Goal: Transaction & Acquisition: Book appointment/travel/reservation

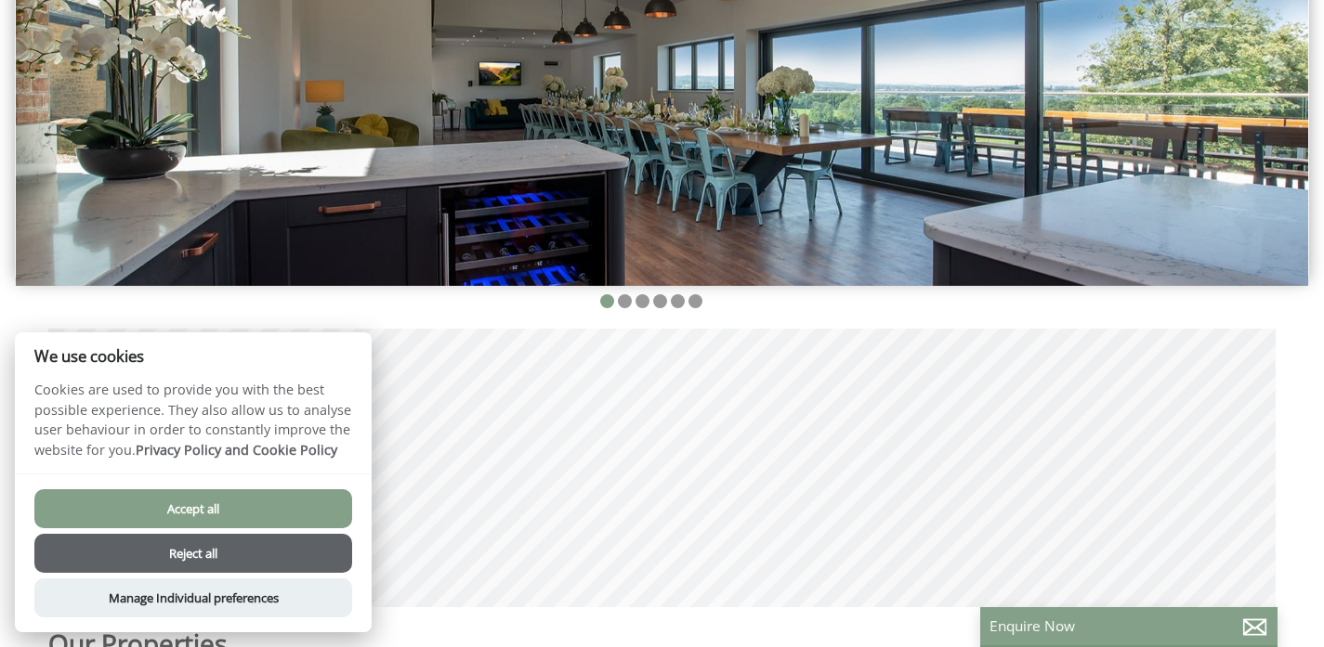
scroll to position [387, 0]
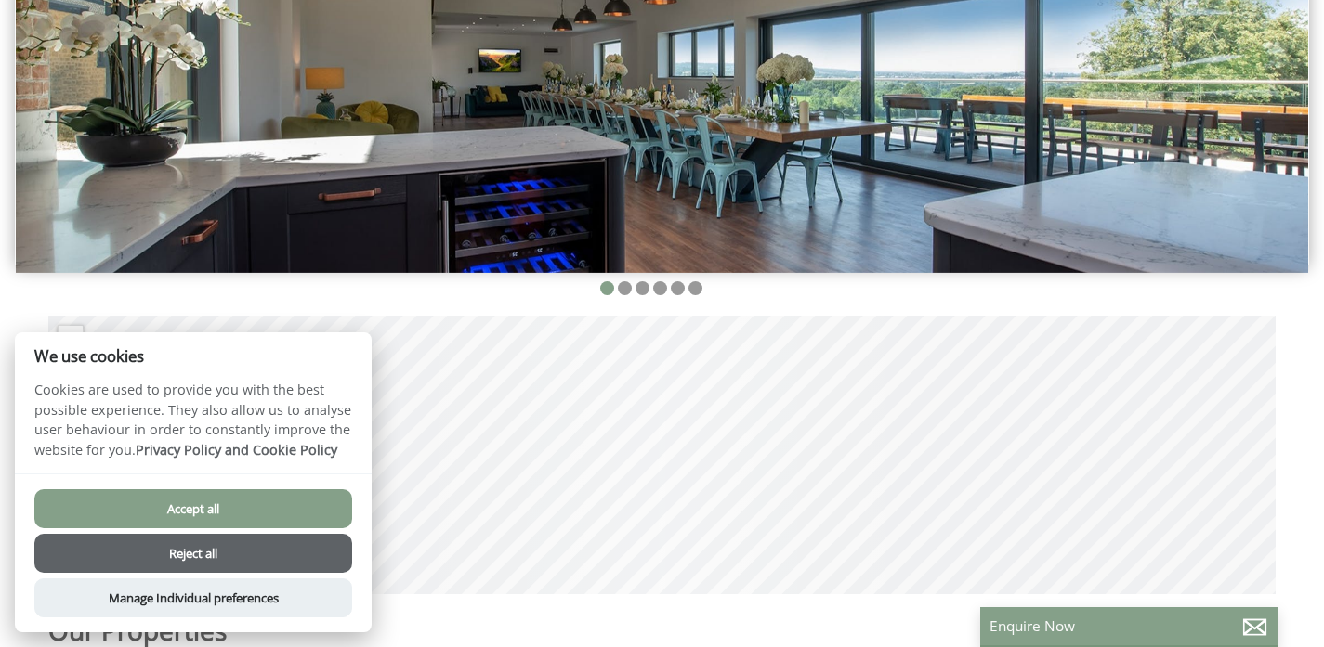
click at [316, 514] on button "Accept all" at bounding box center [193, 509] width 318 height 39
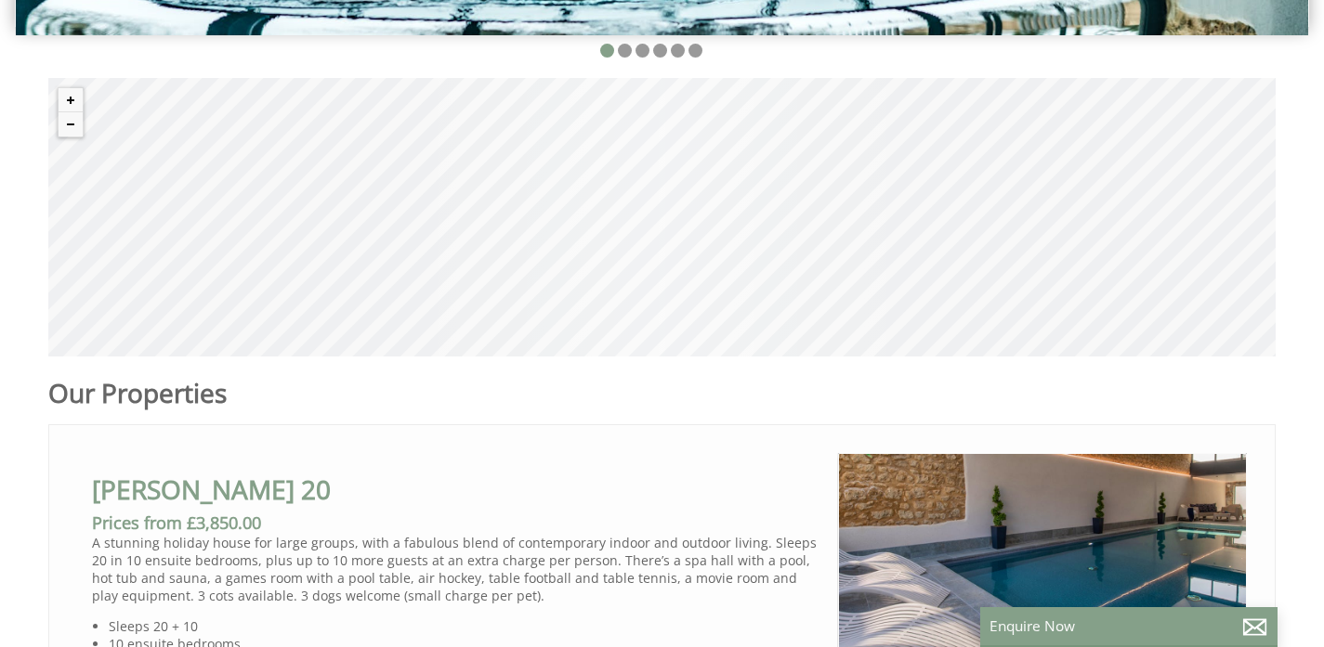
scroll to position [638, 0]
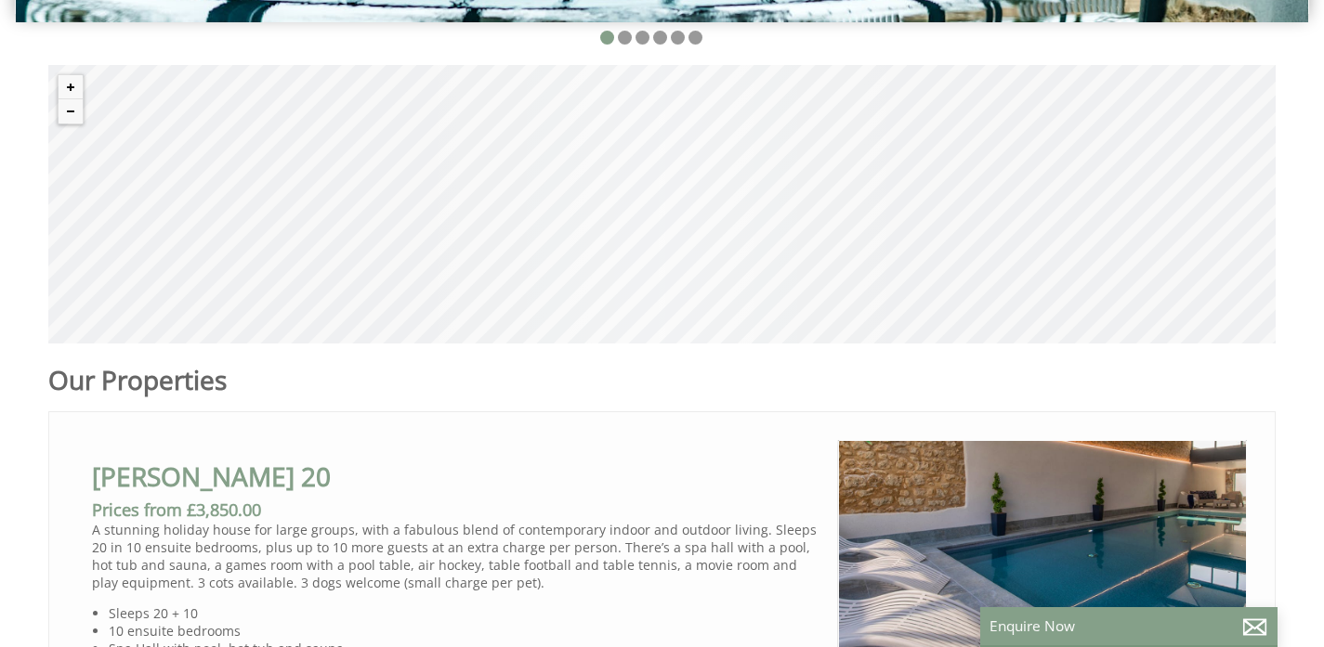
click at [660, 201] on div "© MapTiler © OpenStreetMap contributors" at bounding box center [661, 204] width 1227 height 279
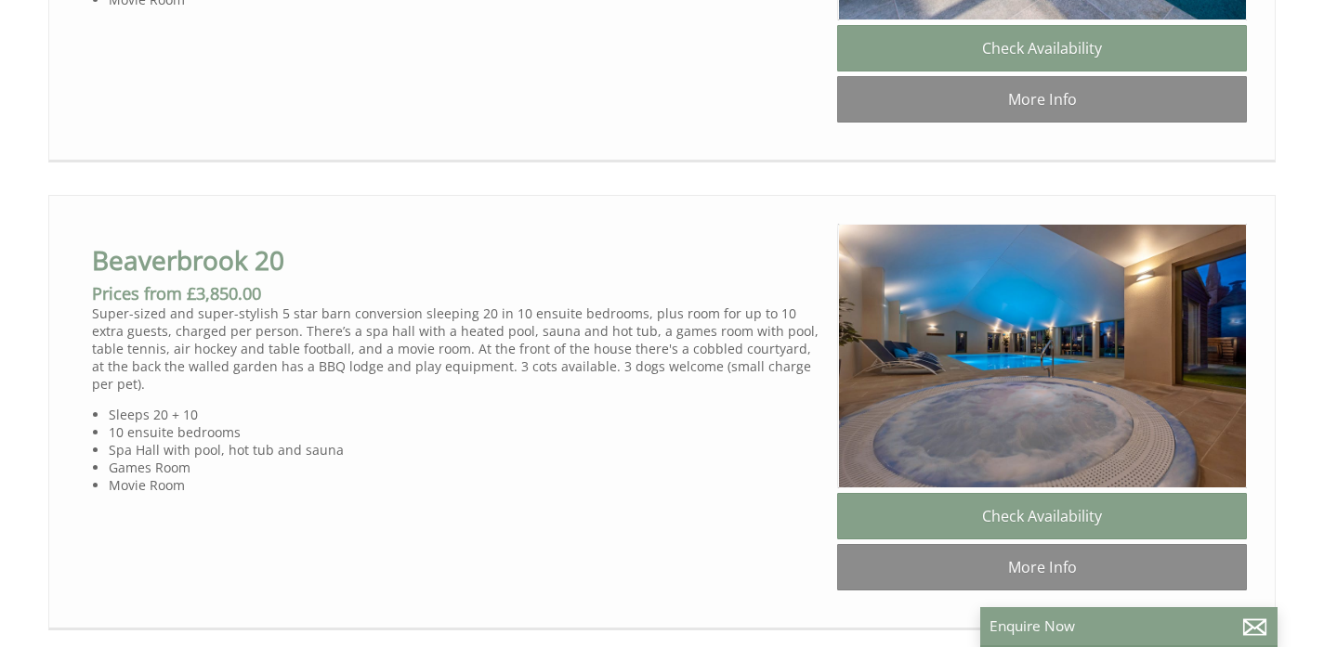
scroll to position [881, 0]
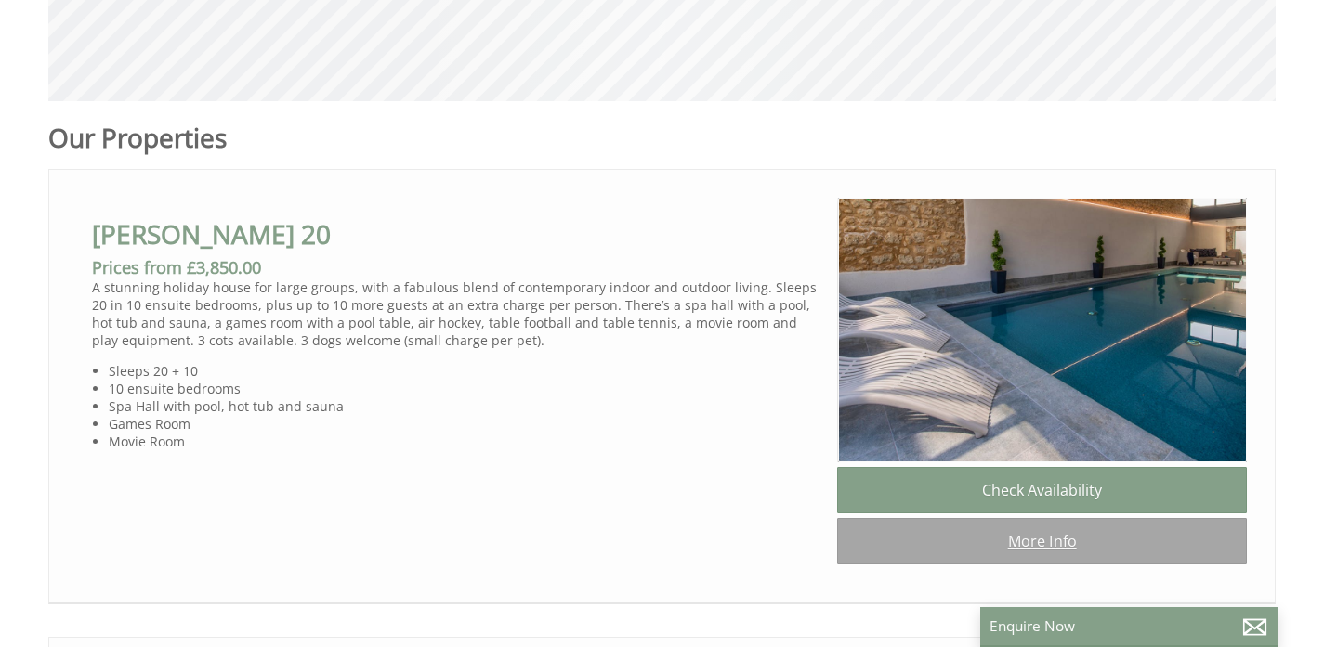
click at [962, 544] on link "More Info" at bounding box center [1042, 541] width 410 height 46
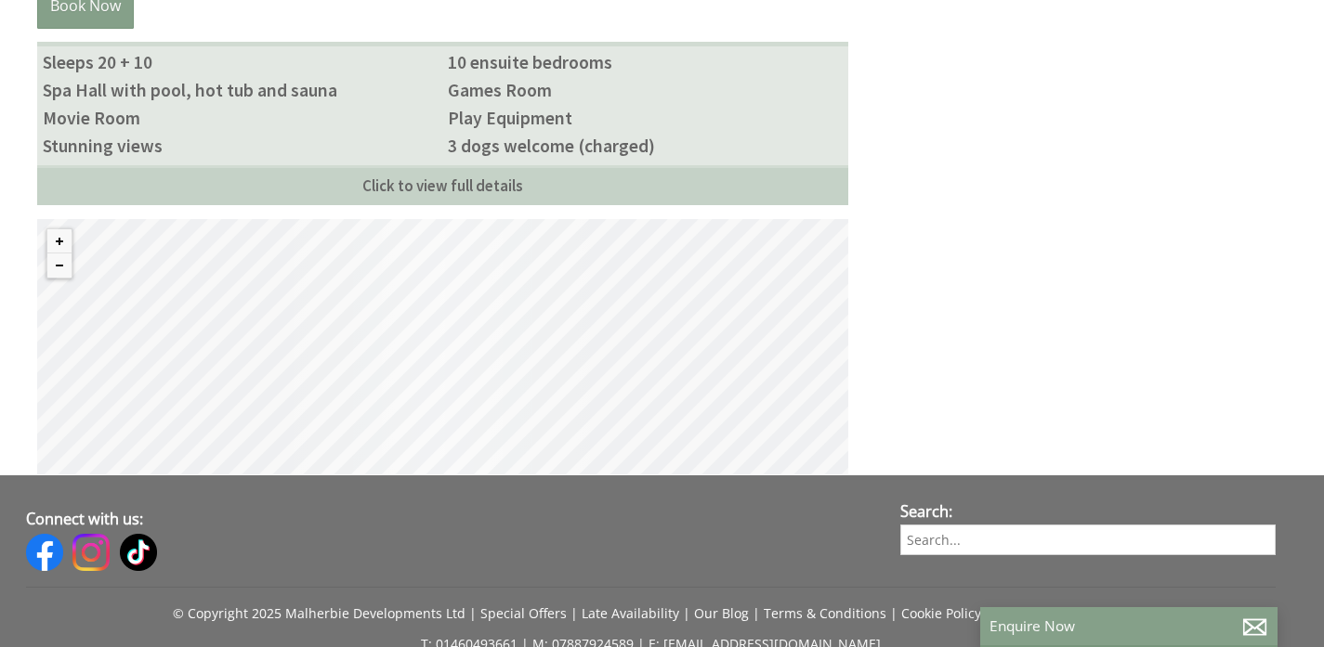
scroll to position [1104, 0]
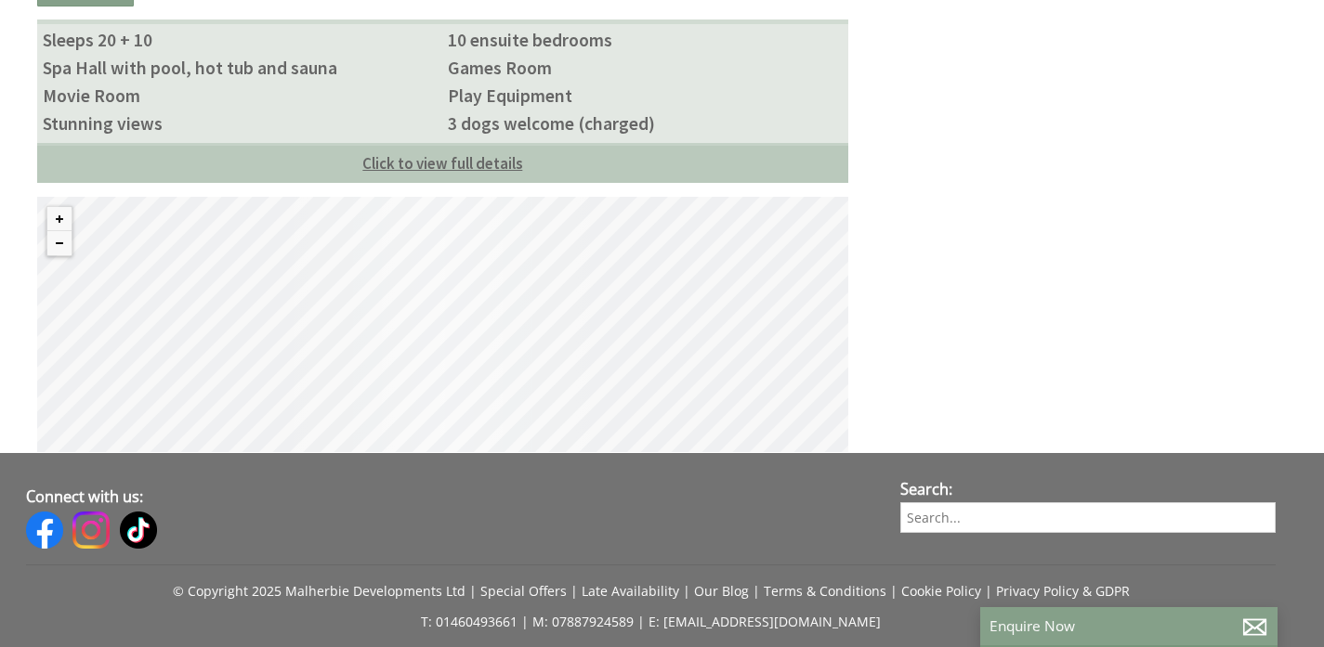
click at [464, 163] on link "Click to view full details" at bounding box center [442, 163] width 811 height 40
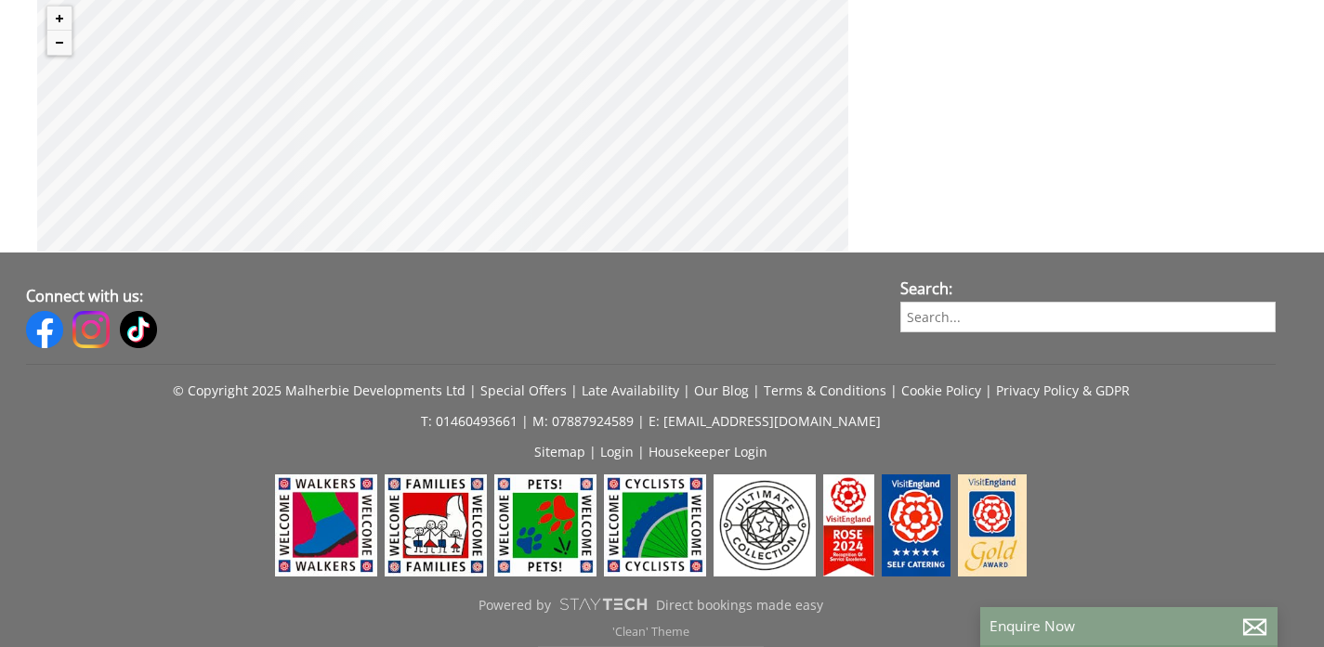
scroll to position [2658, 0]
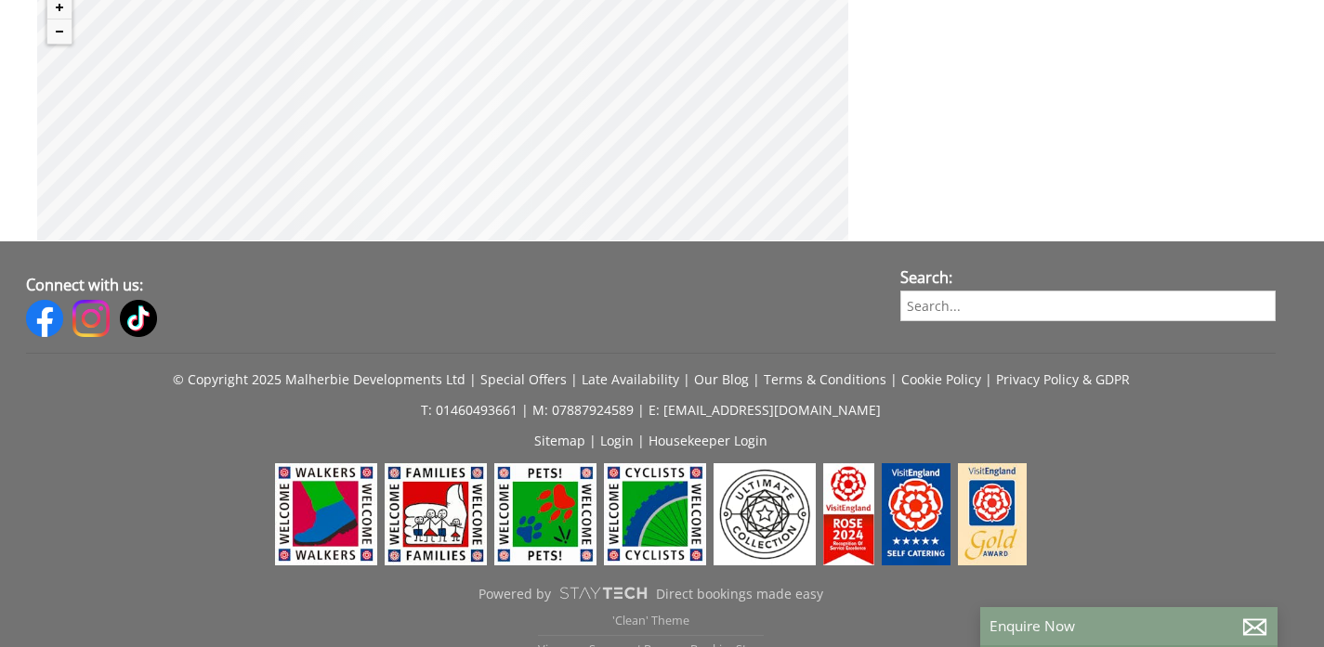
click at [453, 116] on div "© MapTiler © OpenStreetMap contributors" at bounding box center [442, 112] width 811 height 255
click at [451, 113] on div "© MapTiler © OpenStreetMap contributors" at bounding box center [442, 112] width 811 height 255
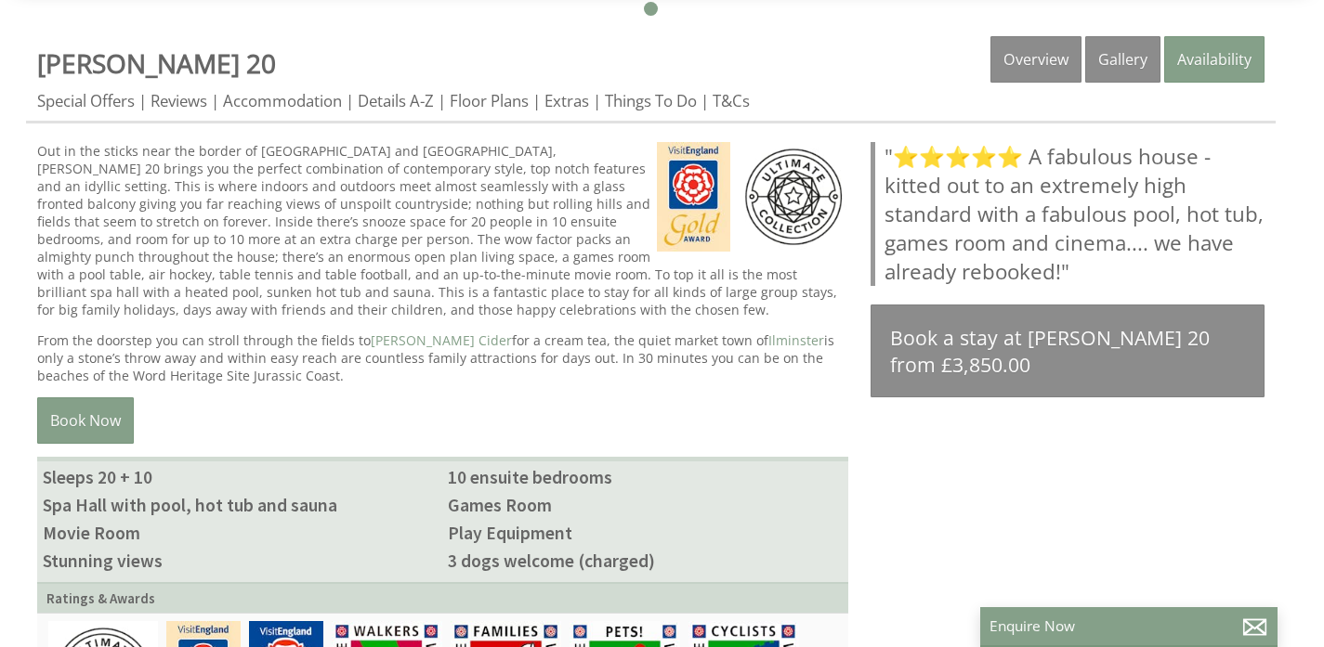
scroll to position [532, 0]
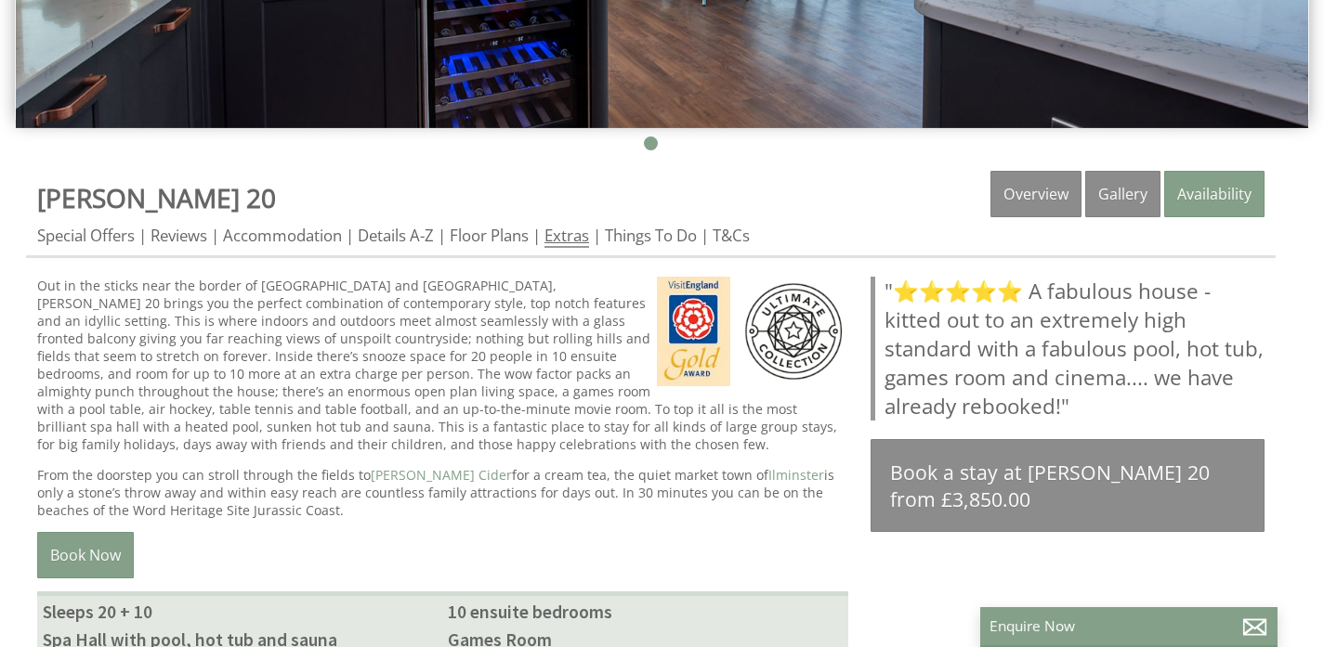
click at [559, 239] on link "Extras" at bounding box center [566, 236] width 45 height 23
